Goal: Task Accomplishment & Management: Manage account settings

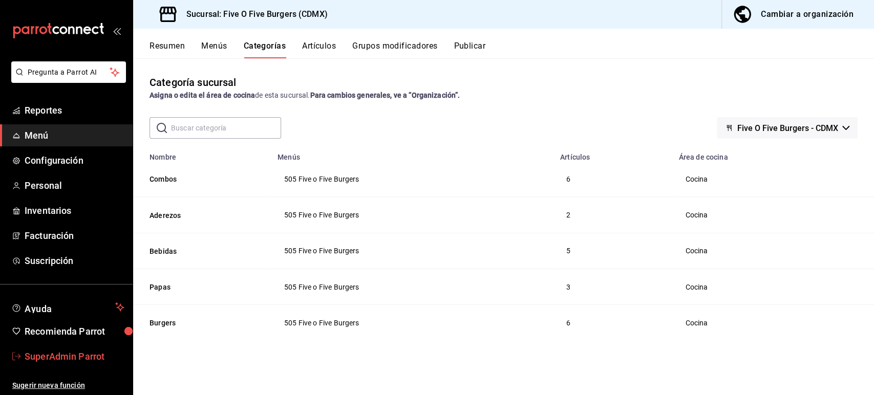
click at [65, 351] on span "SuperAdmin Parrot" at bounding box center [75, 357] width 100 height 14
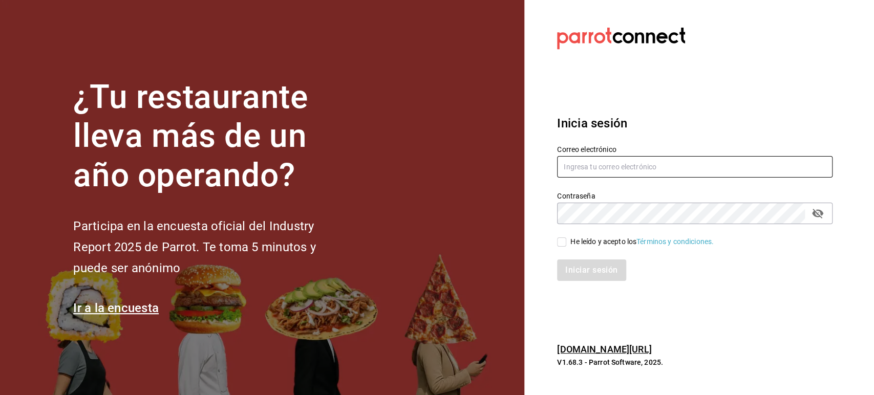
click at [592, 166] on input "text" at bounding box center [695, 167] width 276 height 22
paste input "latres@nl.com"
type input "latres@nl.com"
click at [570, 242] on span "He leído y acepto los Términos y condiciones." at bounding box center [640, 242] width 148 height 11
click at [566, 242] on input "He leído y acepto los Términos y condiciones." at bounding box center [561, 242] width 9 height 9
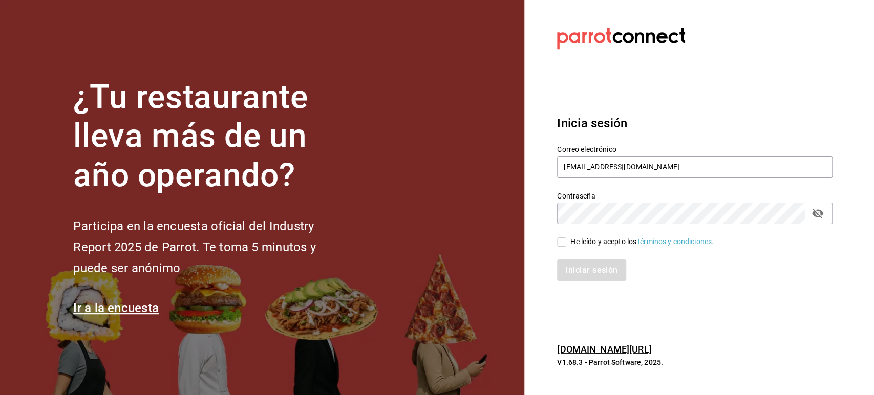
checkbox input "true"
click at [580, 269] on button "Iniciar sesión" at bounding box center [592, 271] width 70 height 22
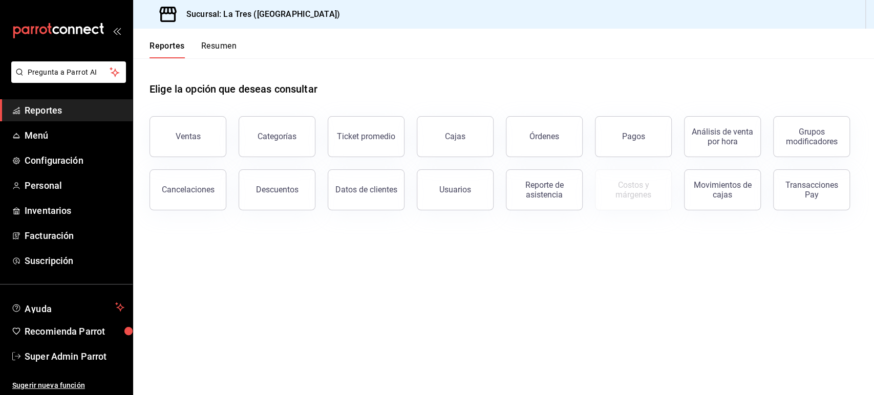
click at [809, 73] on div "Elige la opción que deseas consultar" at bounding box center [504, 81] width 708 height 46
click at [54, 159] on span "Configuración" at bounding box center [75, 161] width 100 height 14
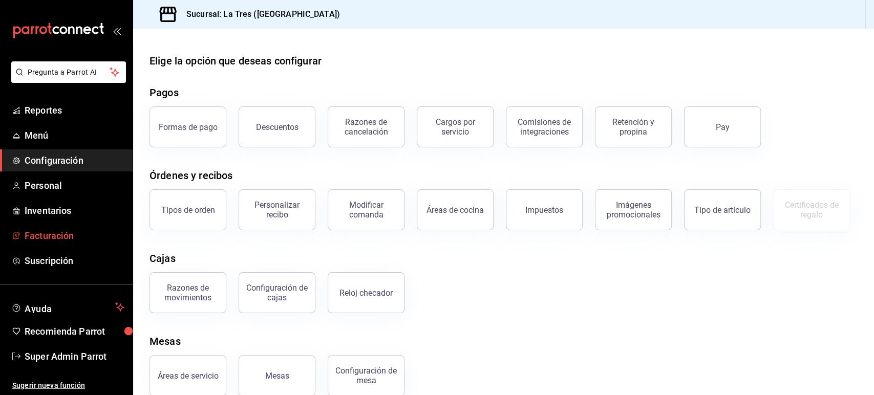
click at [47, 238] on span "Facturación" at bounding box center [75, 236] width 100 height 14
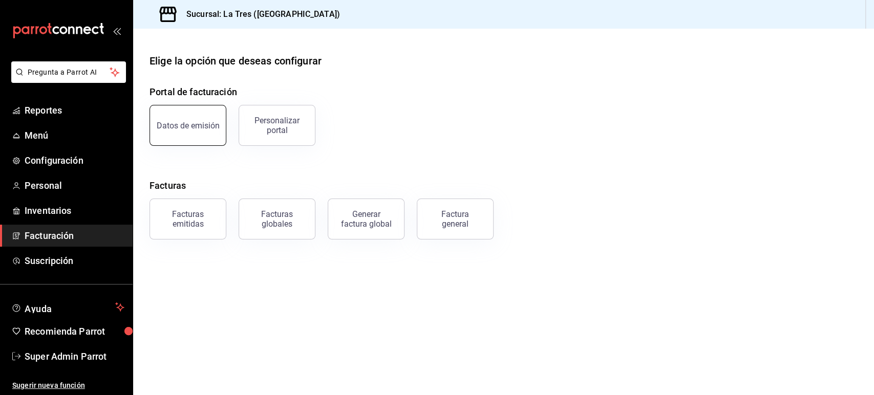
click at [214, 131] on button "Datos de emisión" at bounding box center [188, 125] width 77 height 41
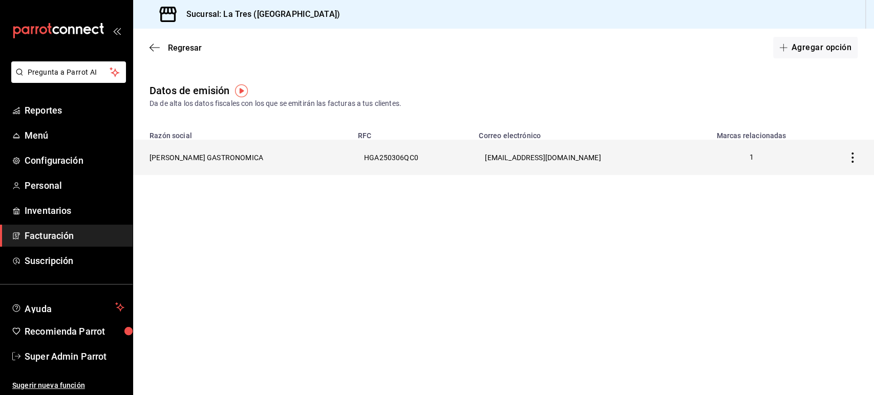
click at [201, 155] on th "[PERSON_NAME] GASTRONOMICA" at bounding box center [242, 157] width 219 height 35
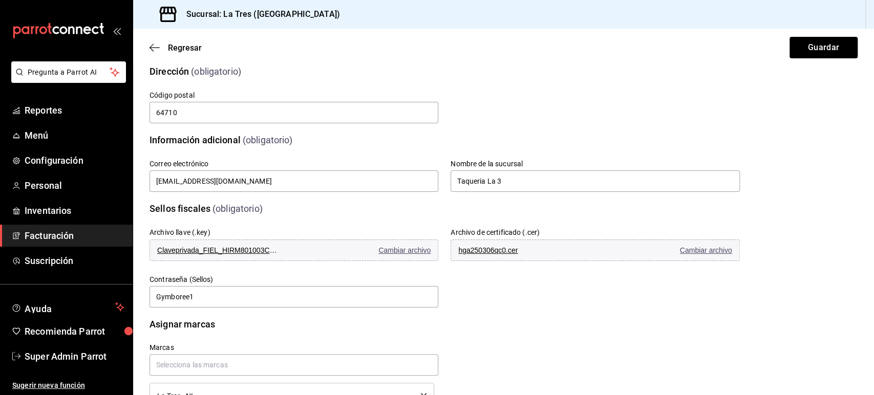
scroll to position [195, 0]
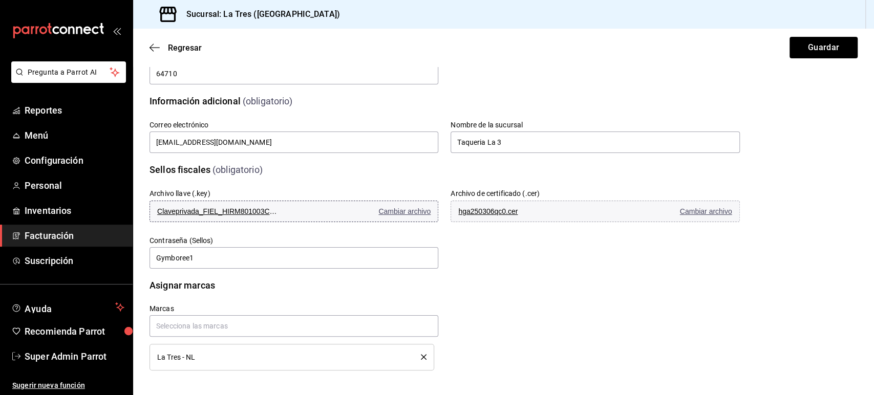
click at [246, 212] on span "Claveprivada_FIEL_HIRM801003CU1_20230620_092147.key" at bounding box center [218, 211] width 123 height 8
click at [485, 206] on button "hga250306qc0.cer Cambiar archivo" at bounding box center [595, 212] width 289 height 22
click at [800, 188] on div "Sellos fiscales (obligatorio) Archivo llave (.key) CSD_1_HGA250306QC0_20250710_…" at bounding box center [504, 211] width 708 height 120
click at [213, 250] on input "Gymboree1" at bounding box center [294, 258] width 289 height 22
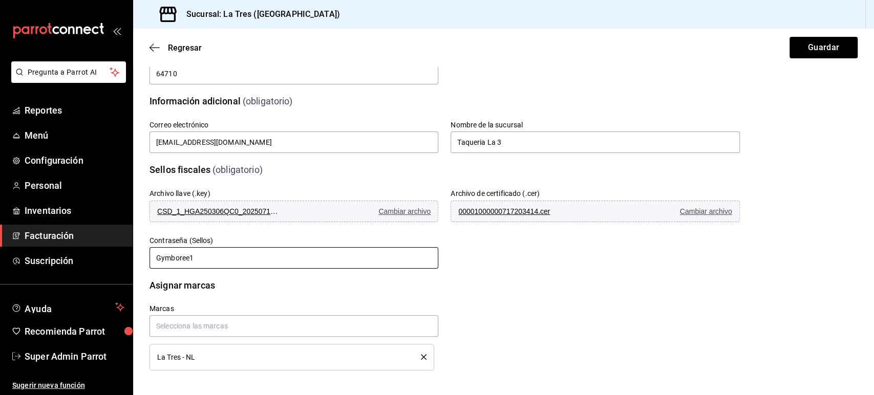
click at [213, 250] on input "Gymboree1" at bounding box center [294, 258] width 289 height 22
paste input "12345678"
type input "12345678"
click at [796, 49] on button "Guardar" at bounding box center [824, 48] width 68 height 22
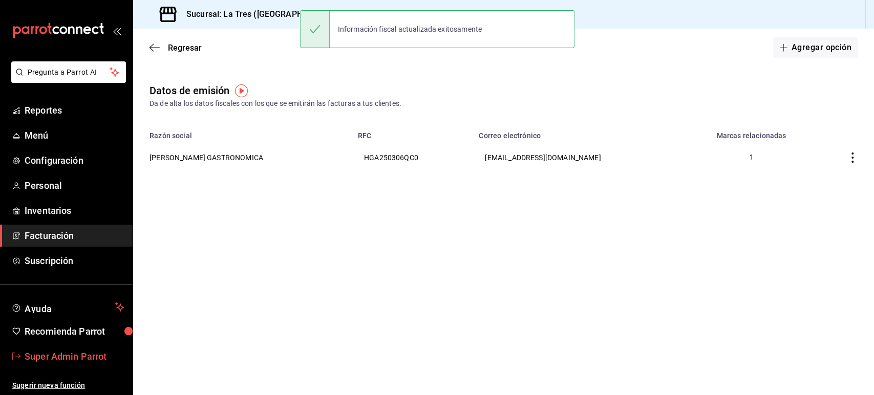
click at [61, 366] on link "Super Admin Parrot" at bounding box center [66, 357] width 133 height 22
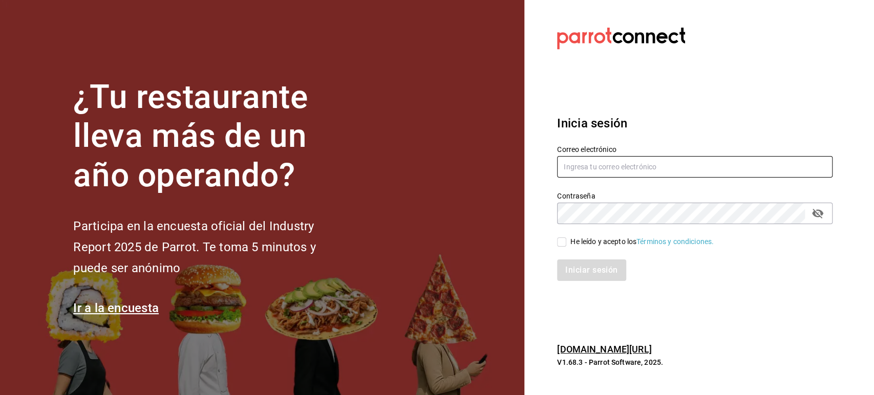
click at [576, 167] on input "text" at bounding box center [695, 167] width 276 height 22
paste input "[EMAIL_ADDRESS][DOMAIN_NAME]"
type input "[EMAIL_ADDRESS][DOMAIN_NAME]"
click at [568, 245] on span "He leído y acepto los Términos y condiciones." at bounding box center [640, 242] width 148 height 11
click at [566, 245] on input "He leído y acepto los Términos y condiciones." at bounding box center [561, 242] width 9 height 9
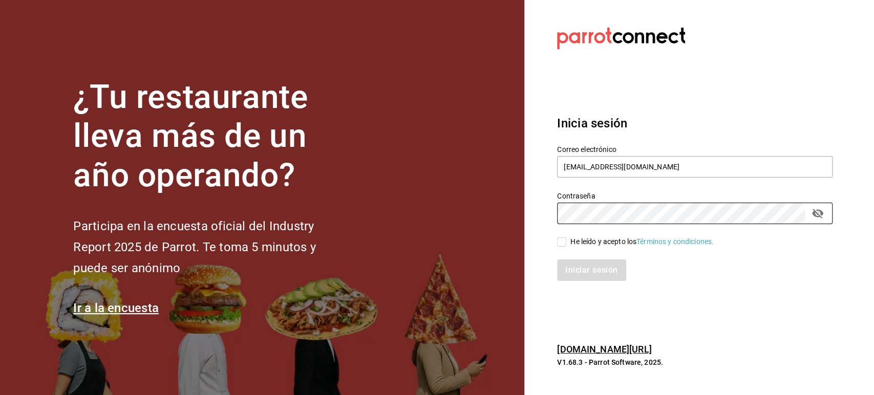
checkbox input "true"
click at [574, 270] on button "Iniciar sesión" at bounding box center [592, 271] width 70 height 22
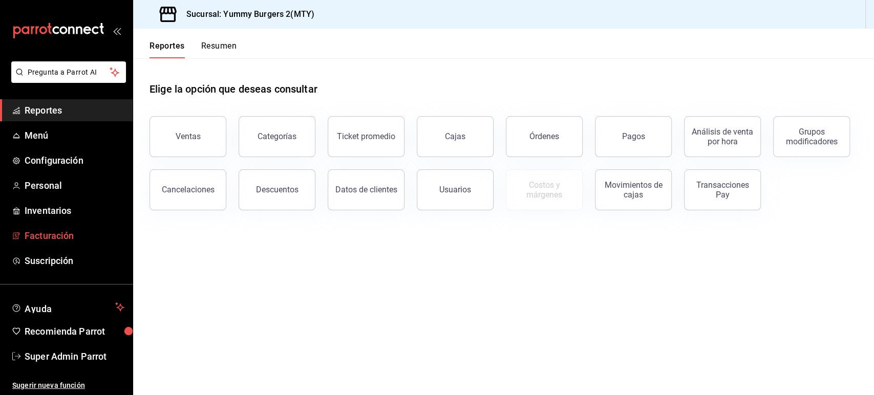
click at [52, 239] on span "Facturación" at bounding box center [75, 236] width 100 height 14
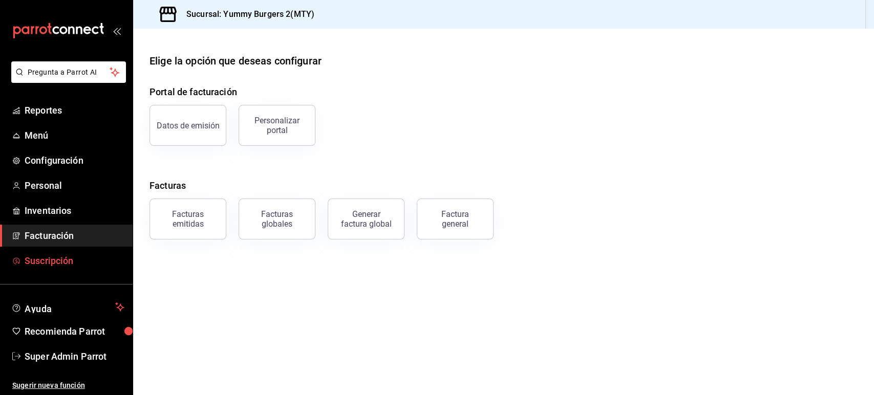
click at [57, 260] on span "Suscripción" at bounding box center [75, 261] width 100 height 14
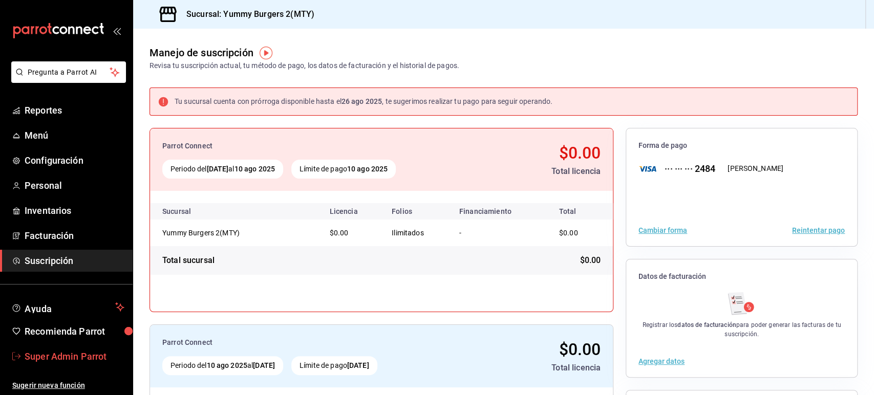
click at [54, 354] on span "Super Admin Parrot" at bounding box center [75, 357] width 100 height 14
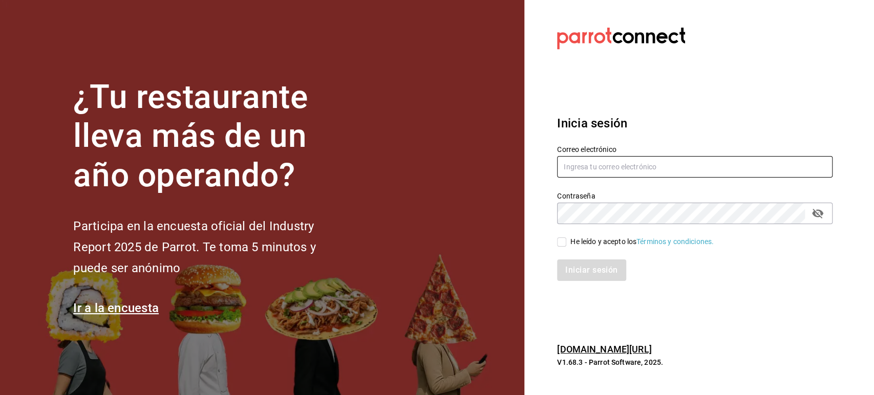
click at [592, 169] on input "text" at bounding box center [695, 167] width 276 height 22
paste input "multiuser@yummy.com"
type input "multiuser@yummy.com"
click at [564, 243] on input "He leído y acepto los Términos y condiciones." at bounding box center [561, 242] width 9 height 9
checkbox input "true"
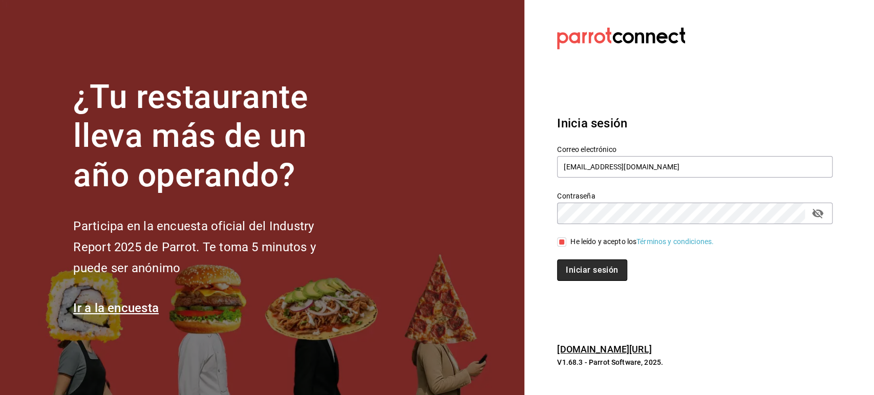
click at [575, 262] on button "Iniciar sesión" at bounding box center [592, 271] width 70 height 22
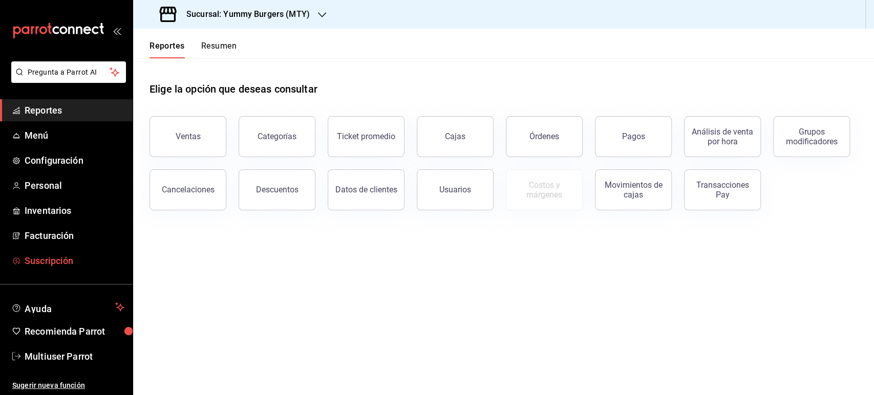
click at [50, 259] on span "Suscripción" at bounding box center [75, 261] width 100 height 14
